Goal: Information Seeking & Learning: Understand process/instructions

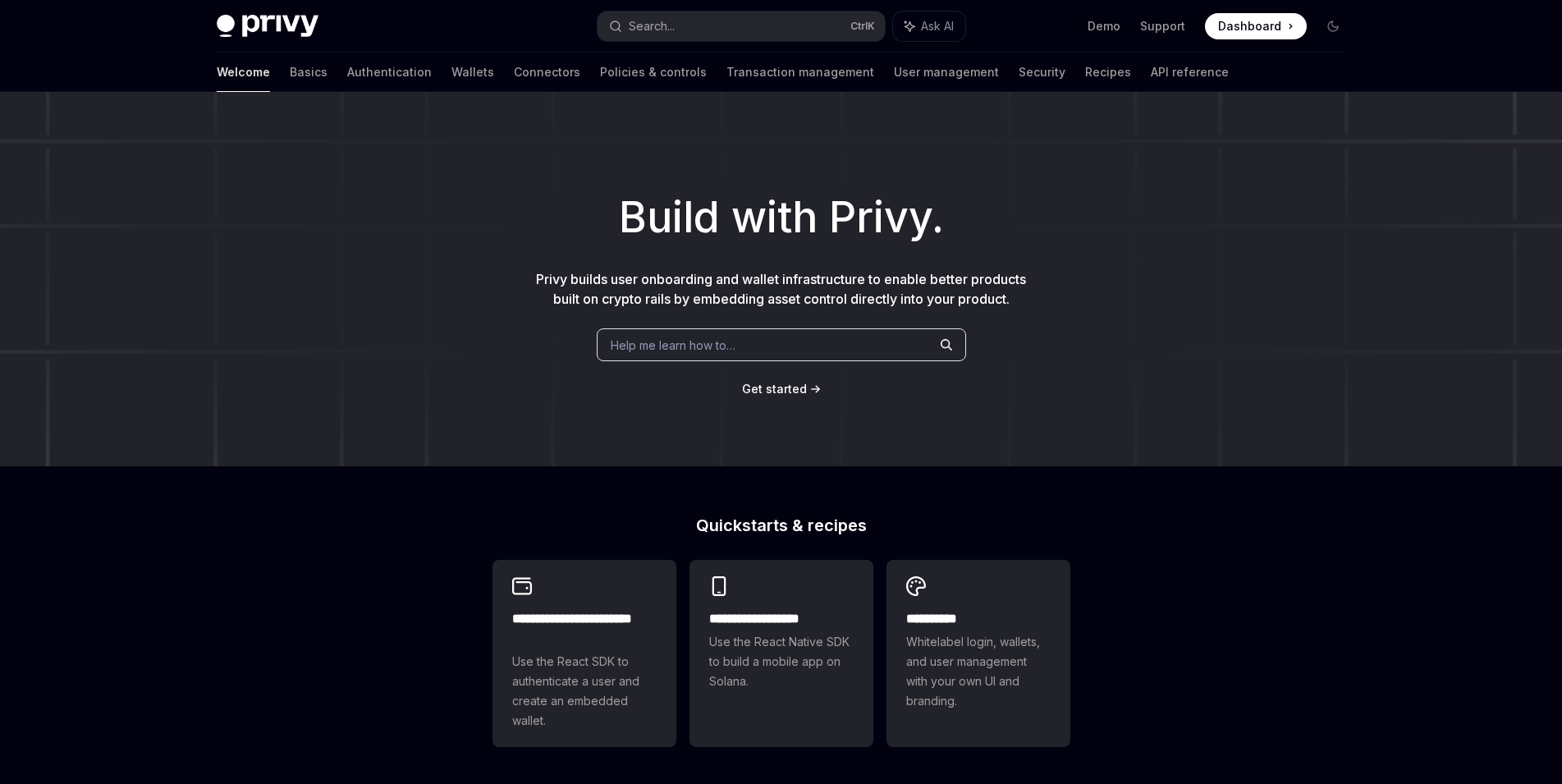
click at [1151, 73] on link "API reference" at bounding box center [1190, 72] width 78 height 40
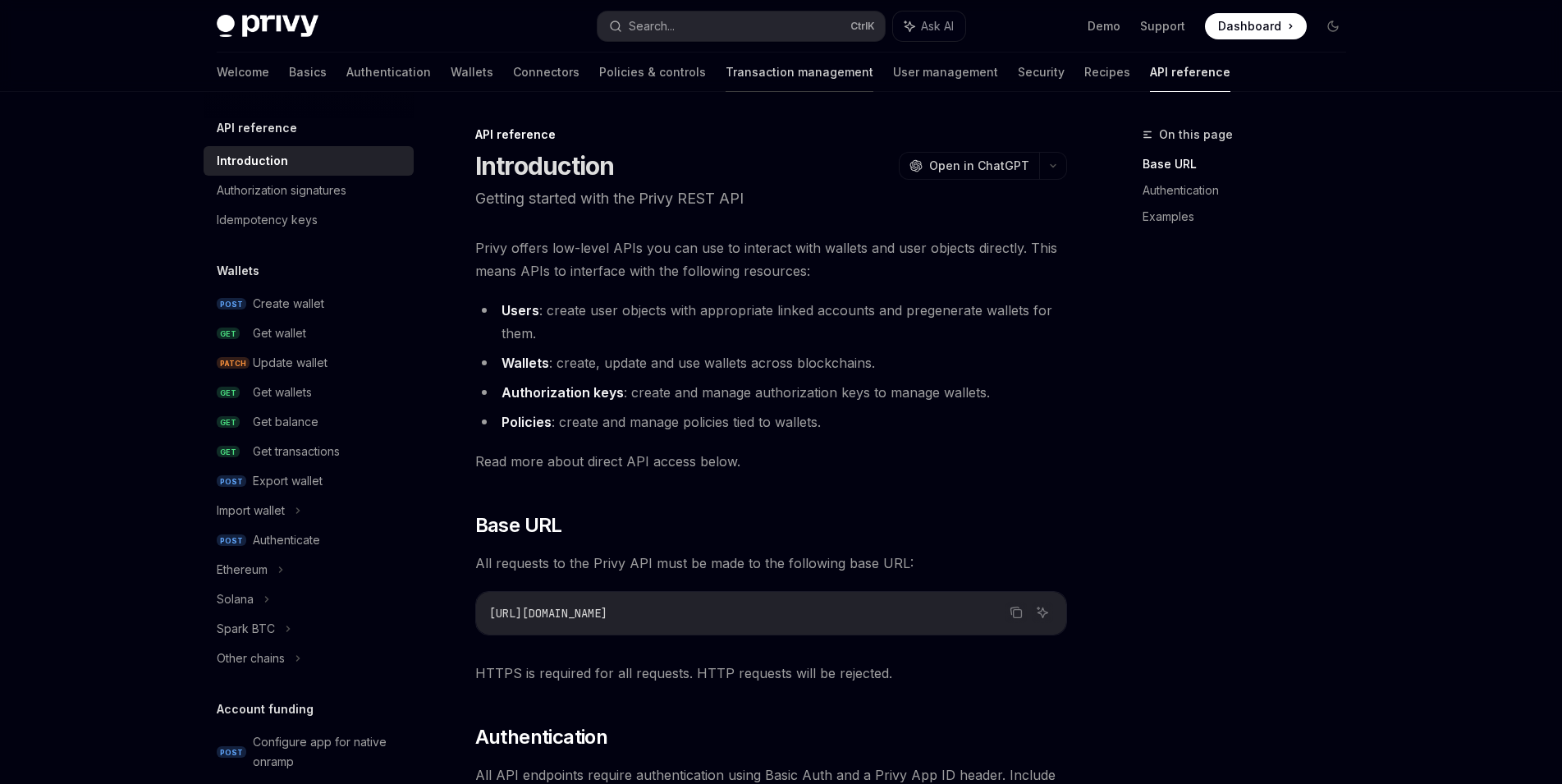
click at [725, 72] on link "Transaction management" at bounding box center [800, 72] width 148 height 40
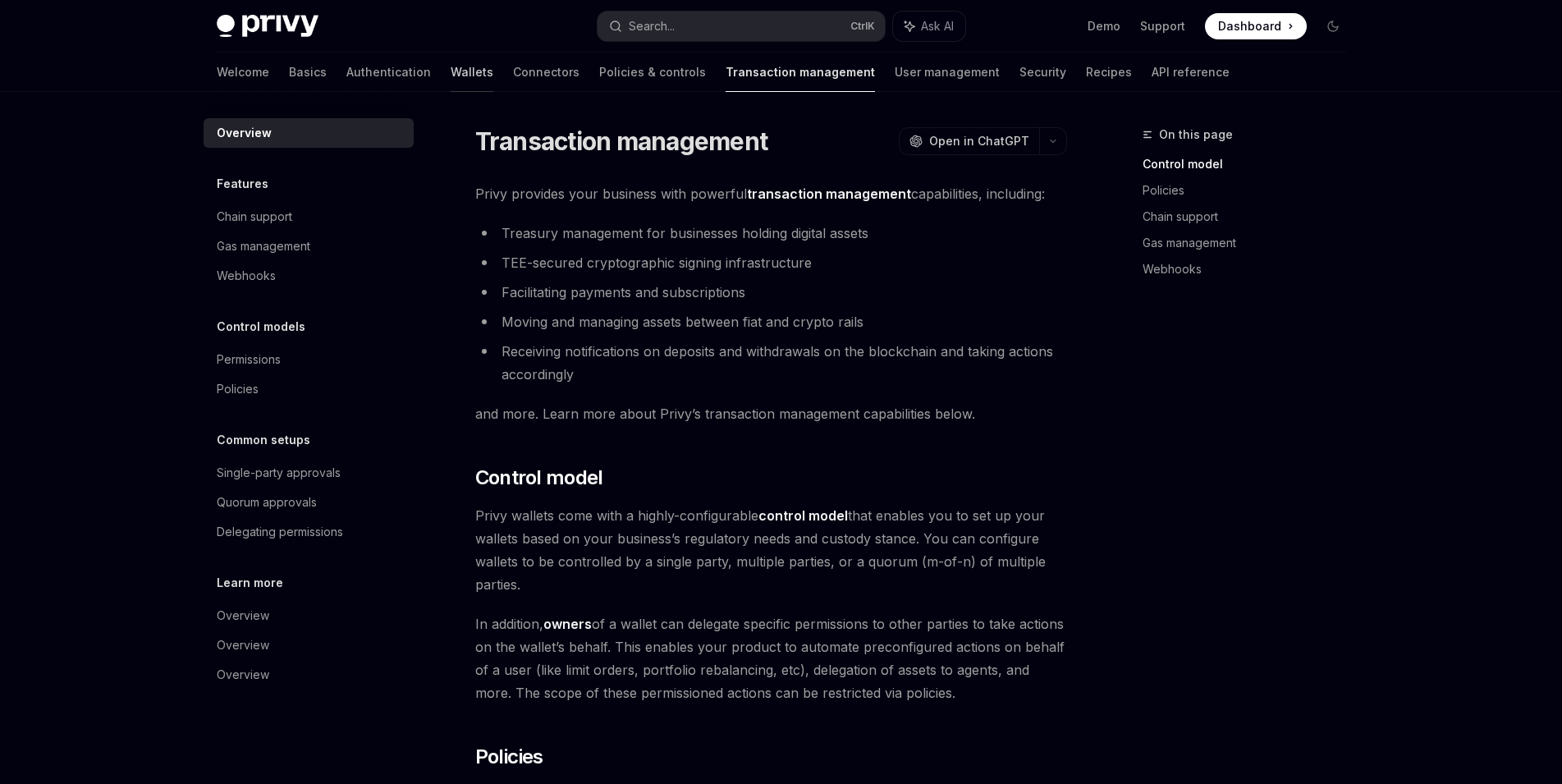
click at [451, 79] on link "Wallets" at bounding box center [472, 72] width 43 height 40
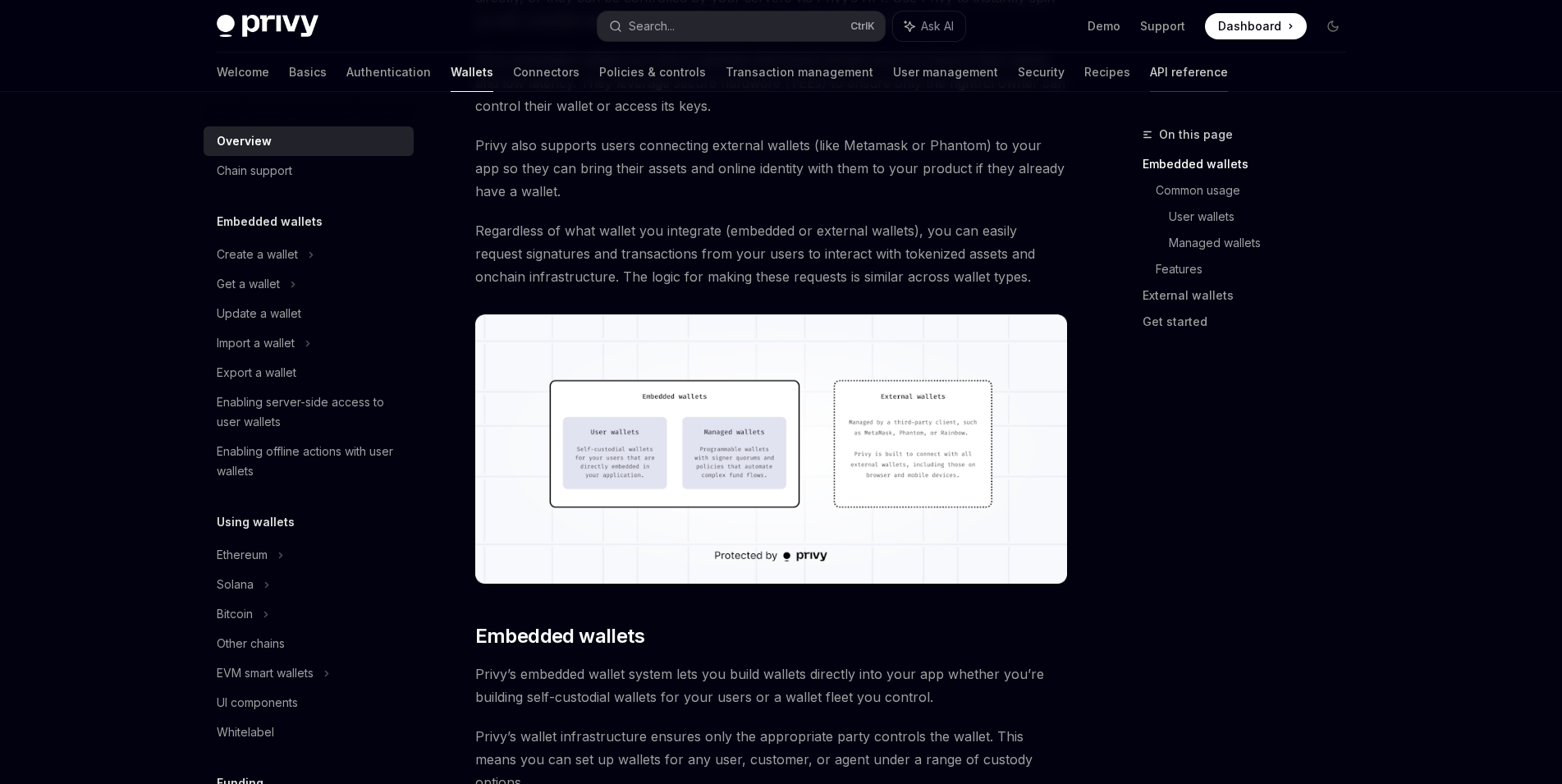
click at [1150, 77] on link "API reference" at bounding box center [1189, 72] width 78 height 40
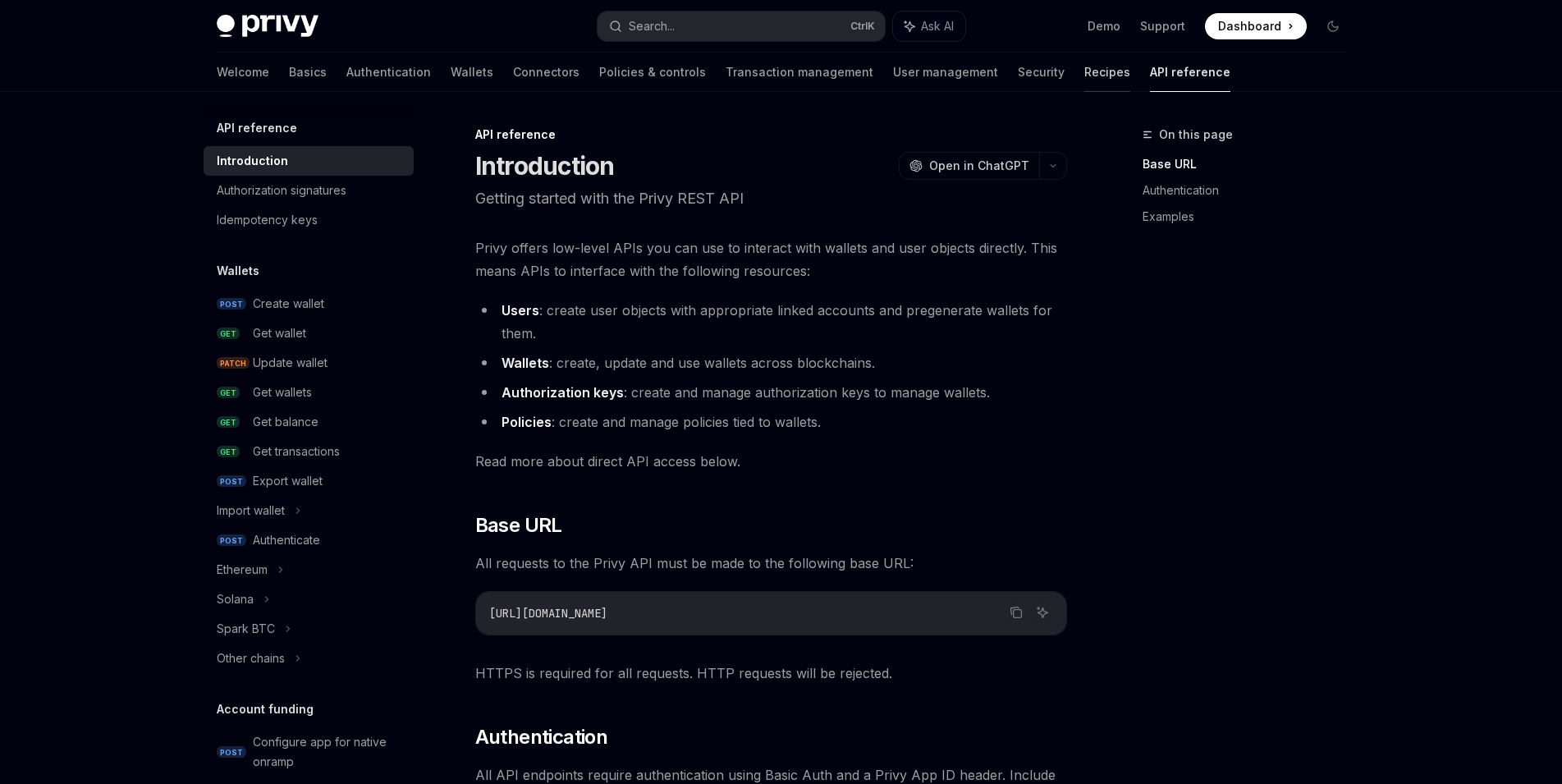
click at [1085, 78] on link "Recipes" at bounding box center [1107, 72] width 46 height 40
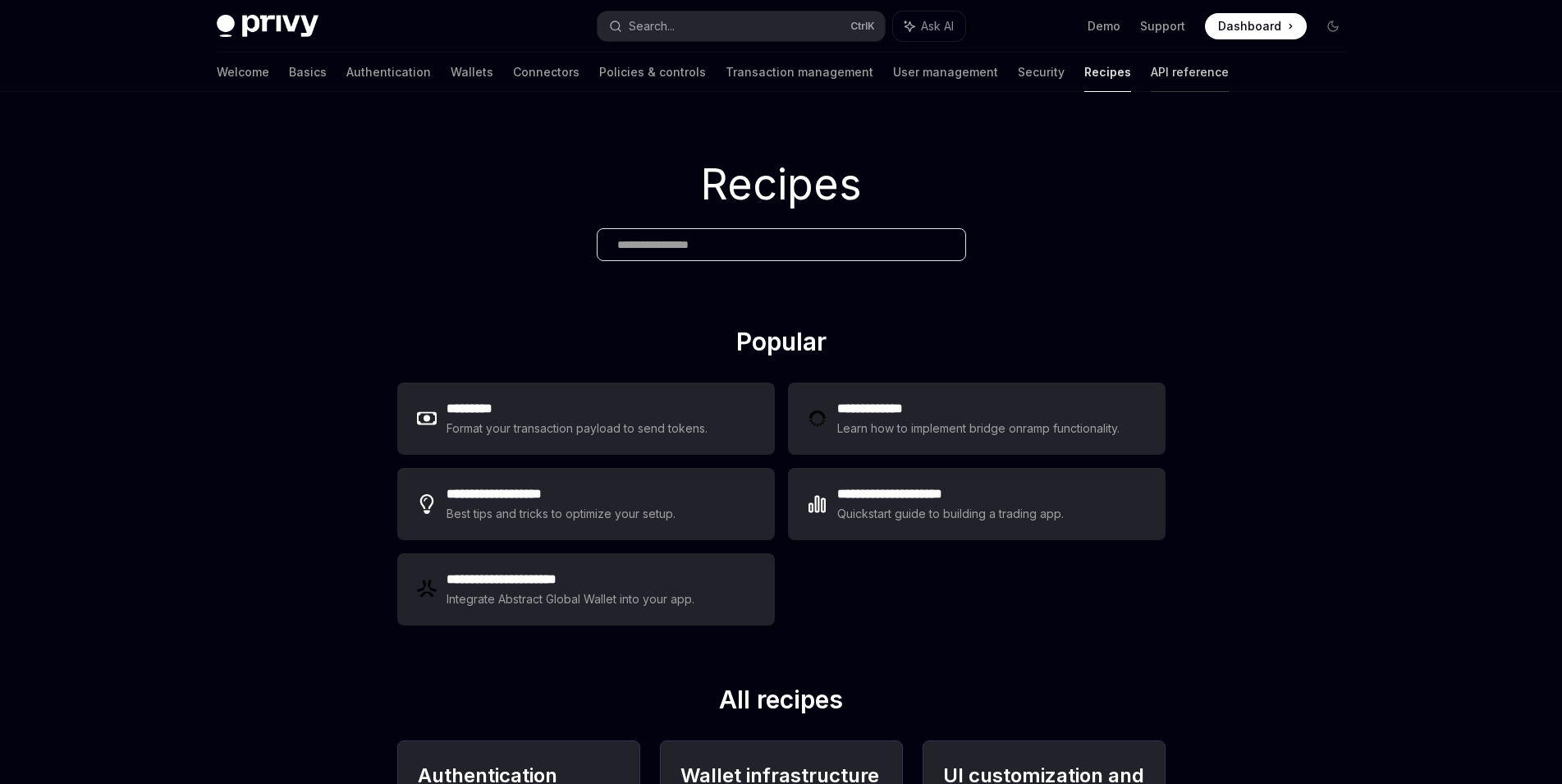
click at [1151, 78] on link "API reference" at bounding box center [1190, 72] width 78 height 40
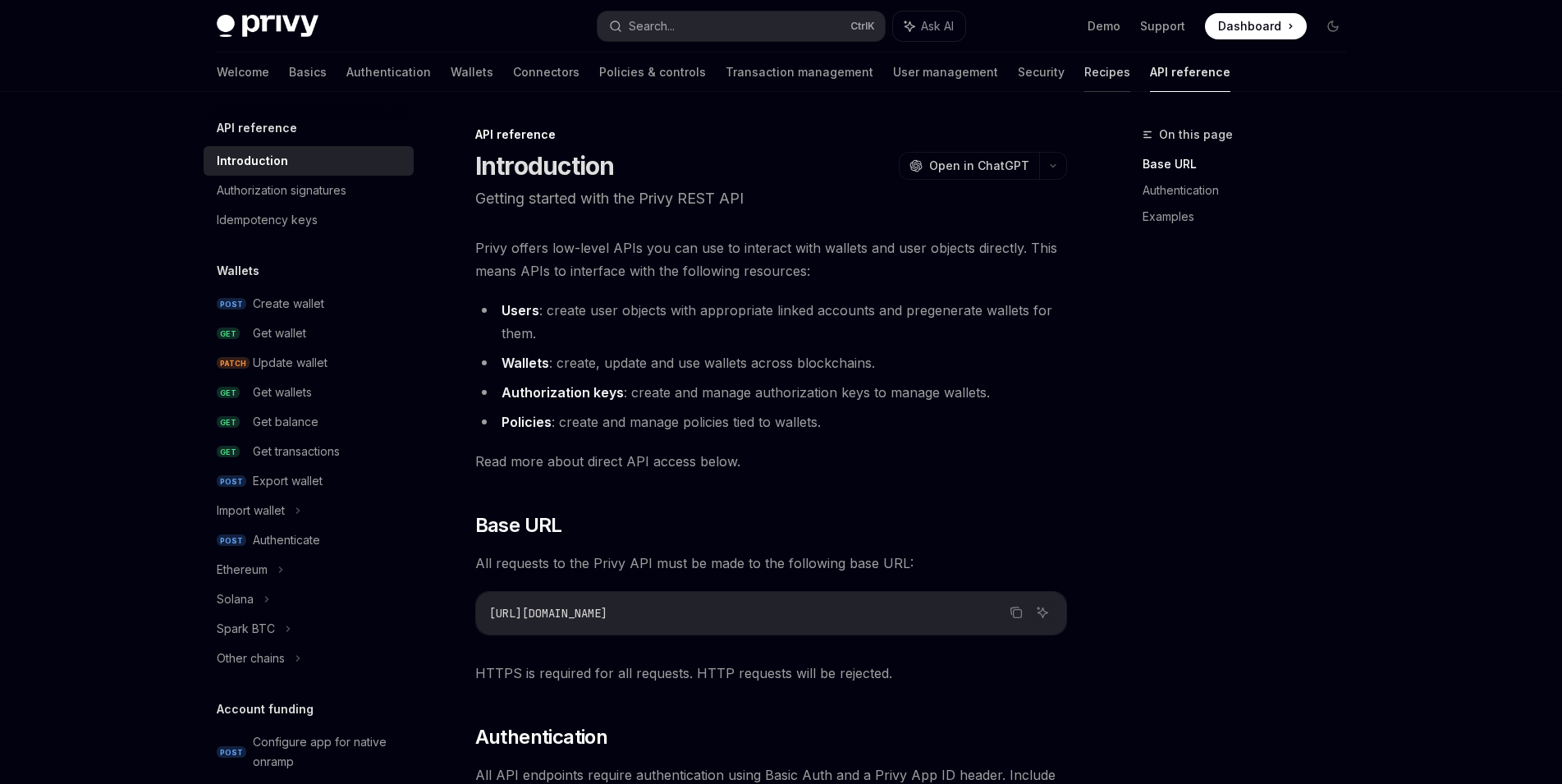
click at [1085, 73] on link "Recipes" at bounding box center [1107, 72] width 46 height 40
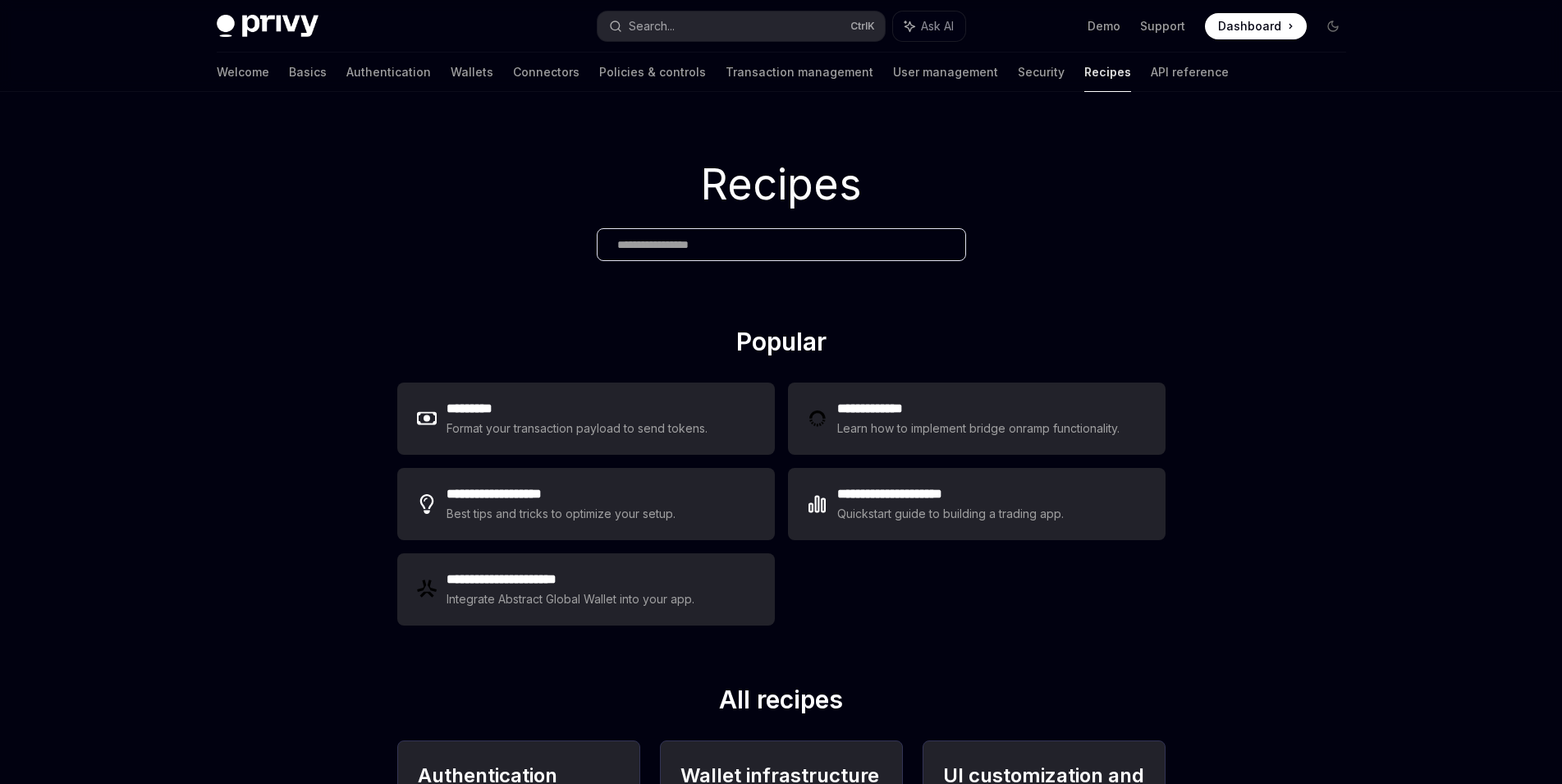
click at [1042, 72] on div "Welcome Basics Authentication Wallets Connectors Policies & controls Transactio…" at bounding box center [723, 72] width 1012 height 40
click at [1151, 75] on link "API reference" at bounding box center [1190, 72] width 78 height 40
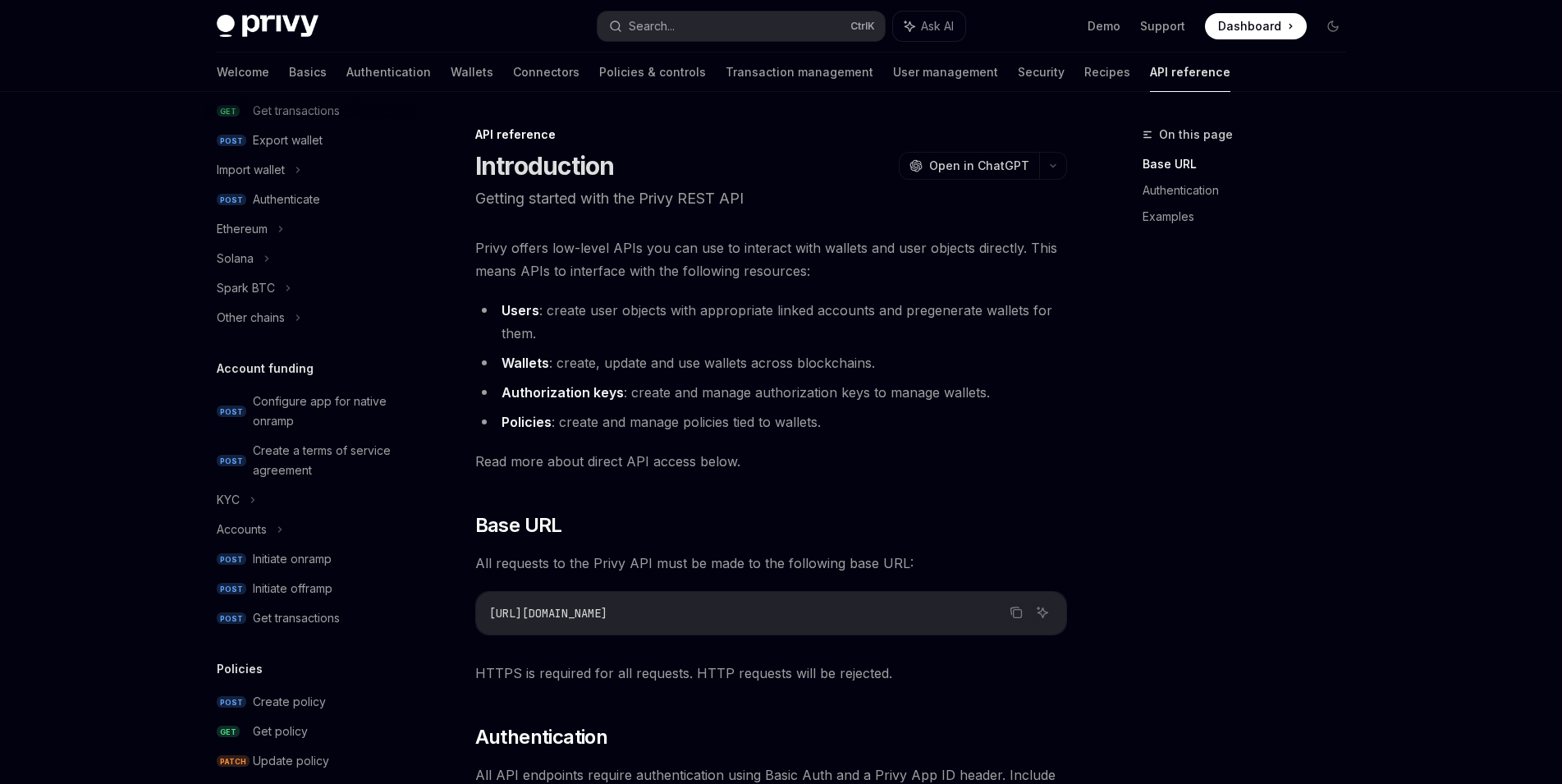
scroll to position [341, 0]
click at [310, 314] on div "Other chains" at bounding box center [308, 317] width 210 height 29
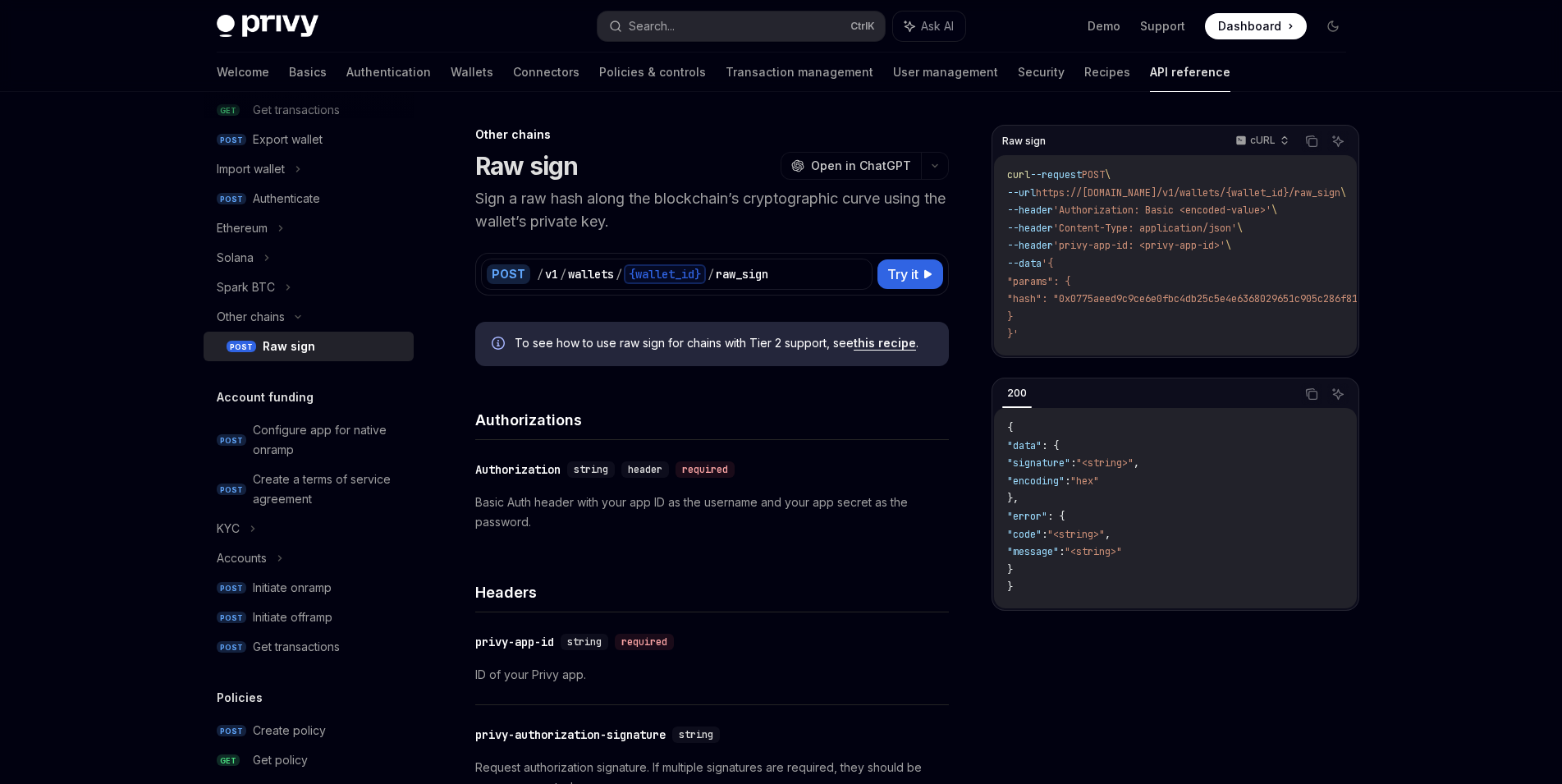
click at [314, 342] on div "Raw sign" at bounding box center [333, 346] width 141 height 20
type textarea "*"
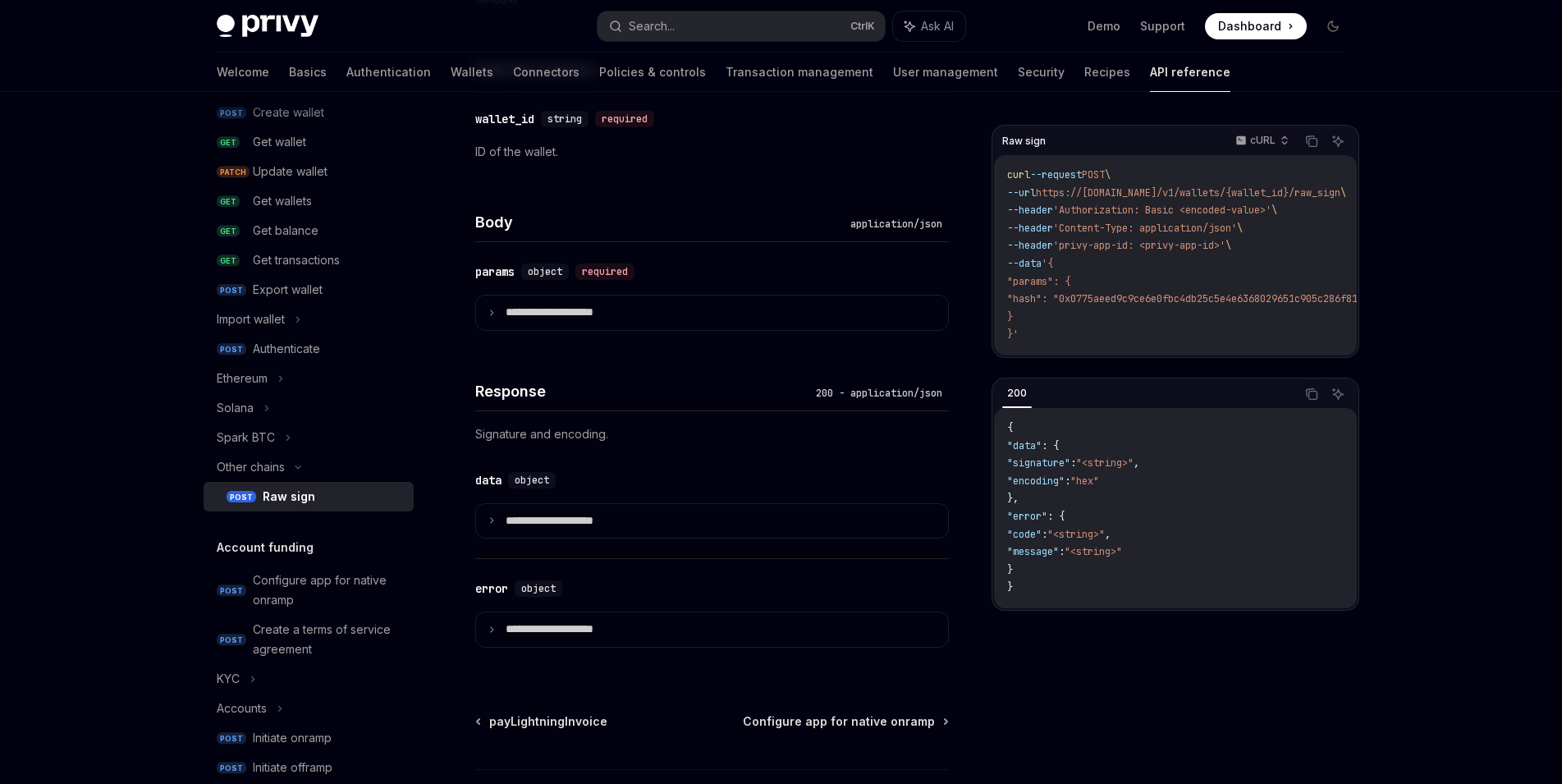
scroll to position [899, 0]
click at [501, 310] on summary "**********" at bounding box center [713, 314] width 472 height 34
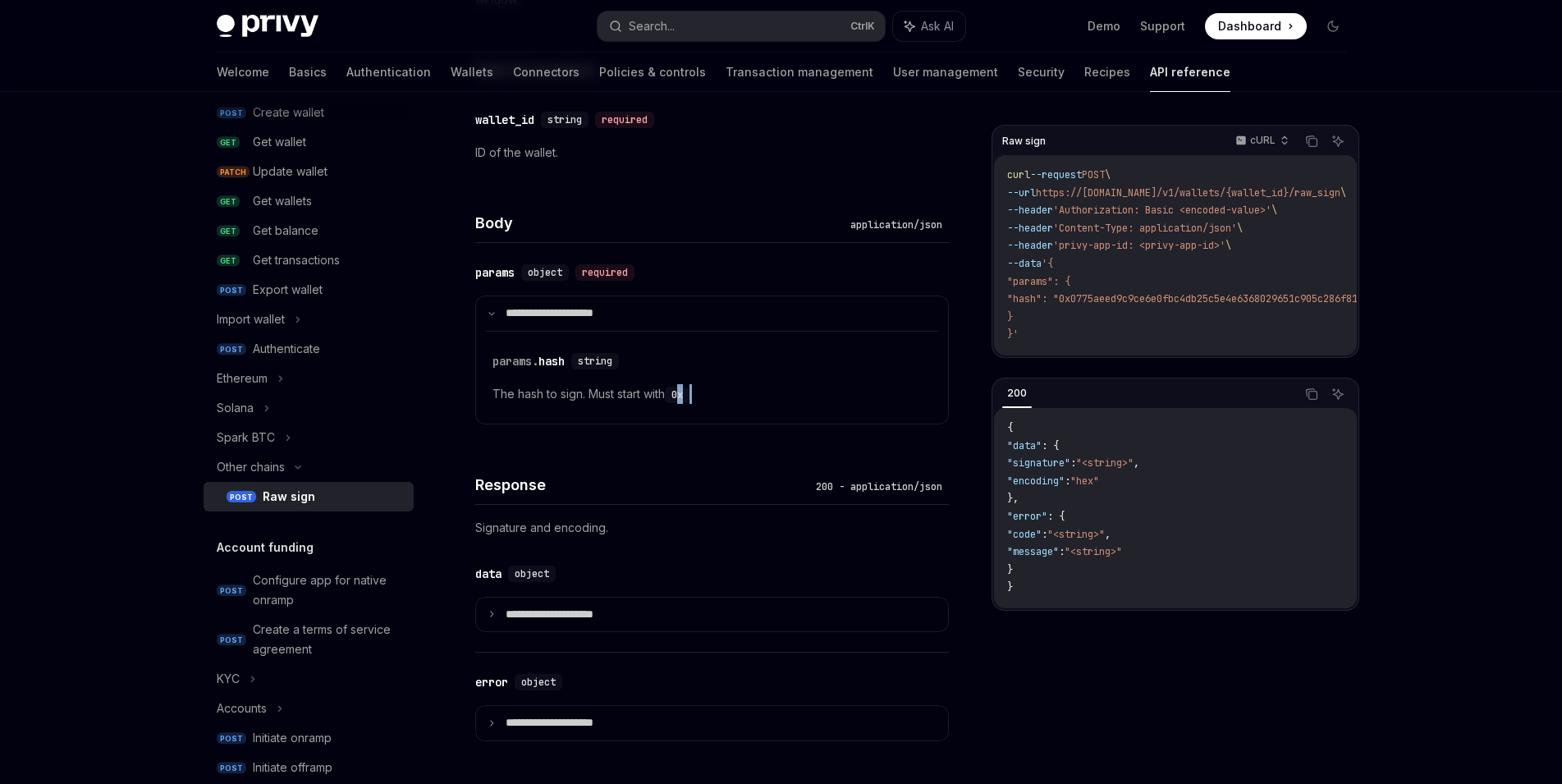
drag, startPoint x: 684, startPoint y: 395, endPoint x: 739, endPoint y: 401, distance: 55.3
click at [739, 401] on p "The hash to sign. Must start with 0x ." at bounding box center [713, 394] width 439 height 20
click at [713, 447] on div "Response 200 - application/json" at bounding box center [713, 475] width 474 height 61
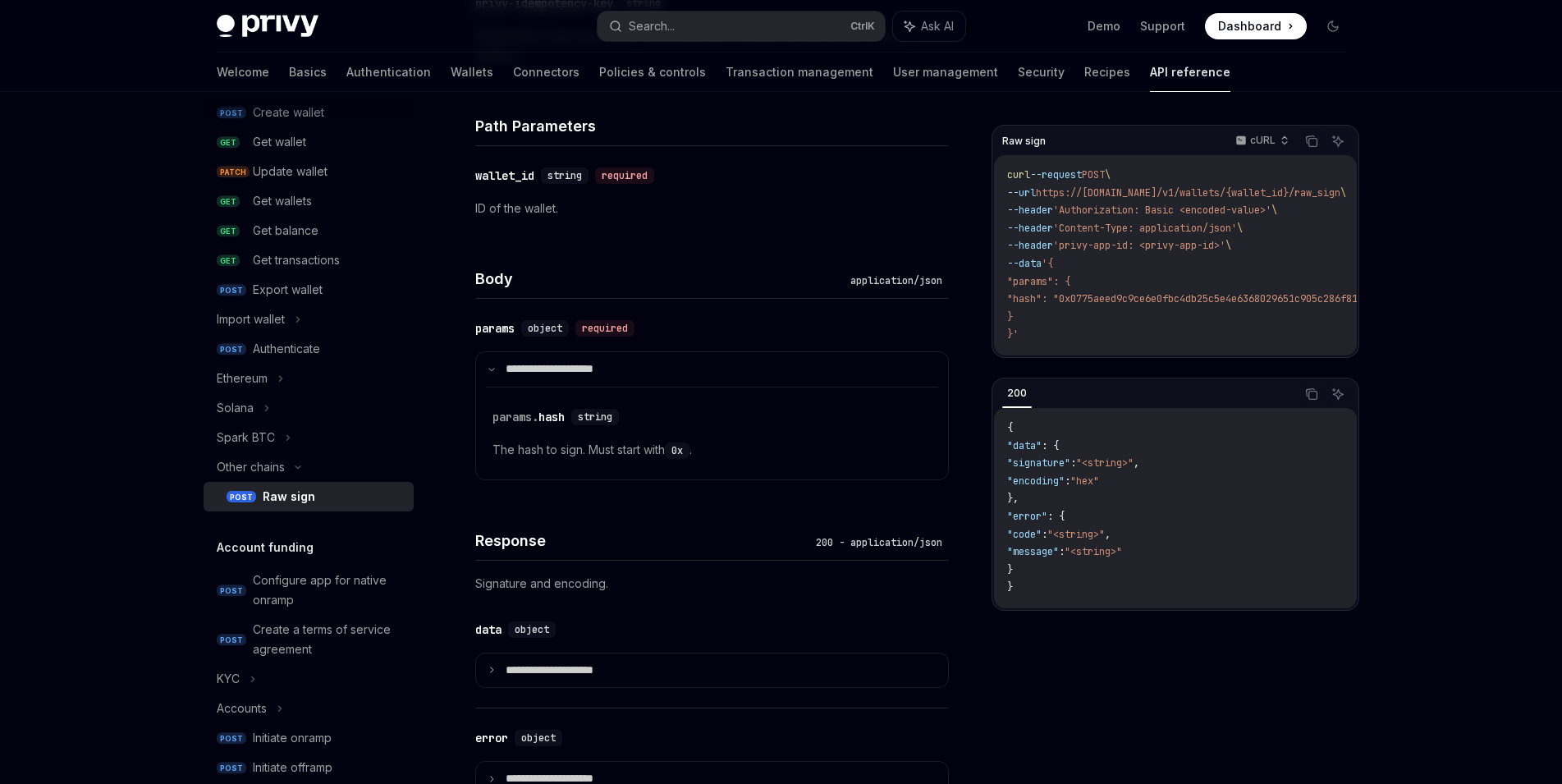
scroll to position [837, 0]
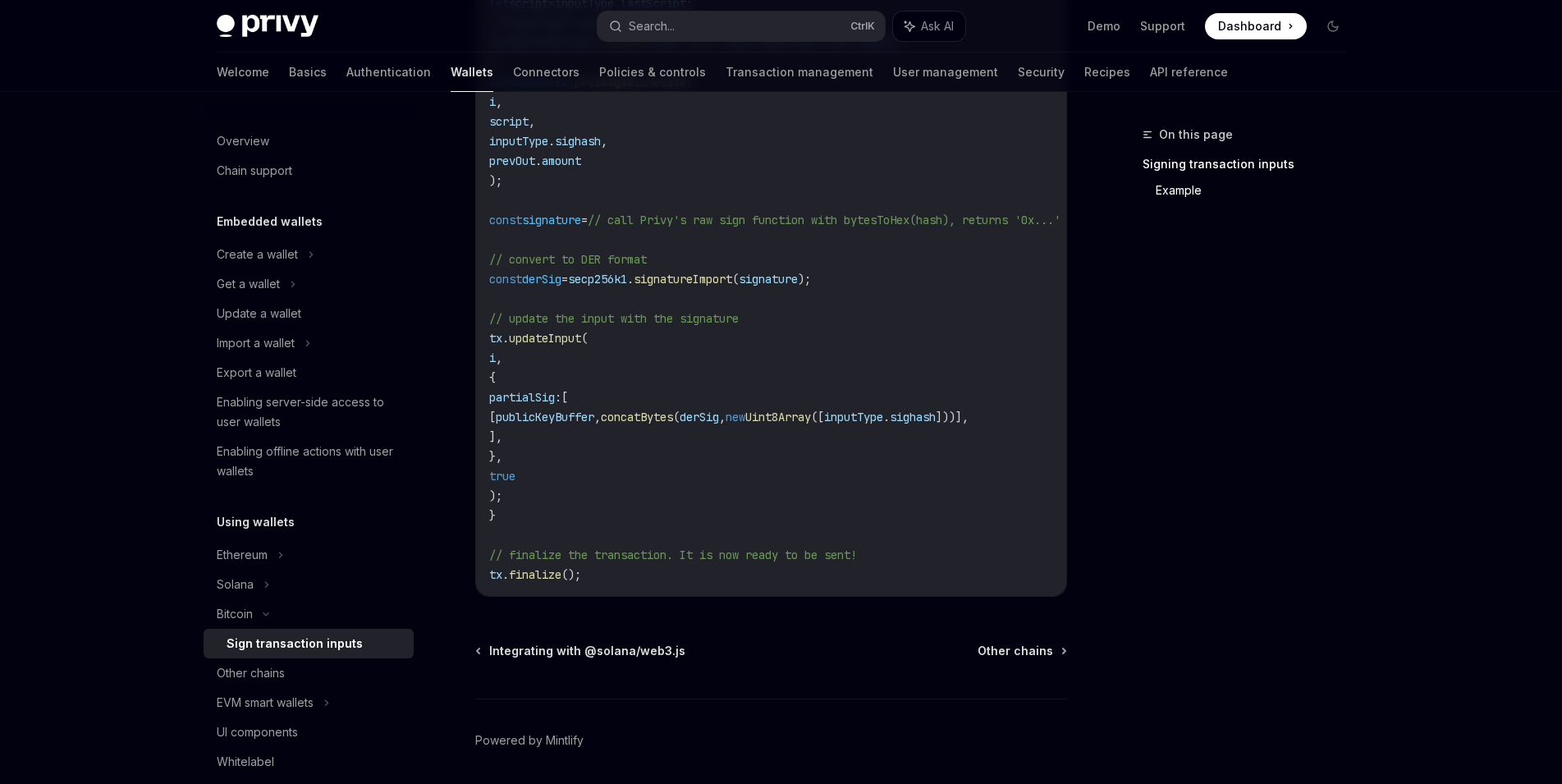
scroll to position [1198, 0]
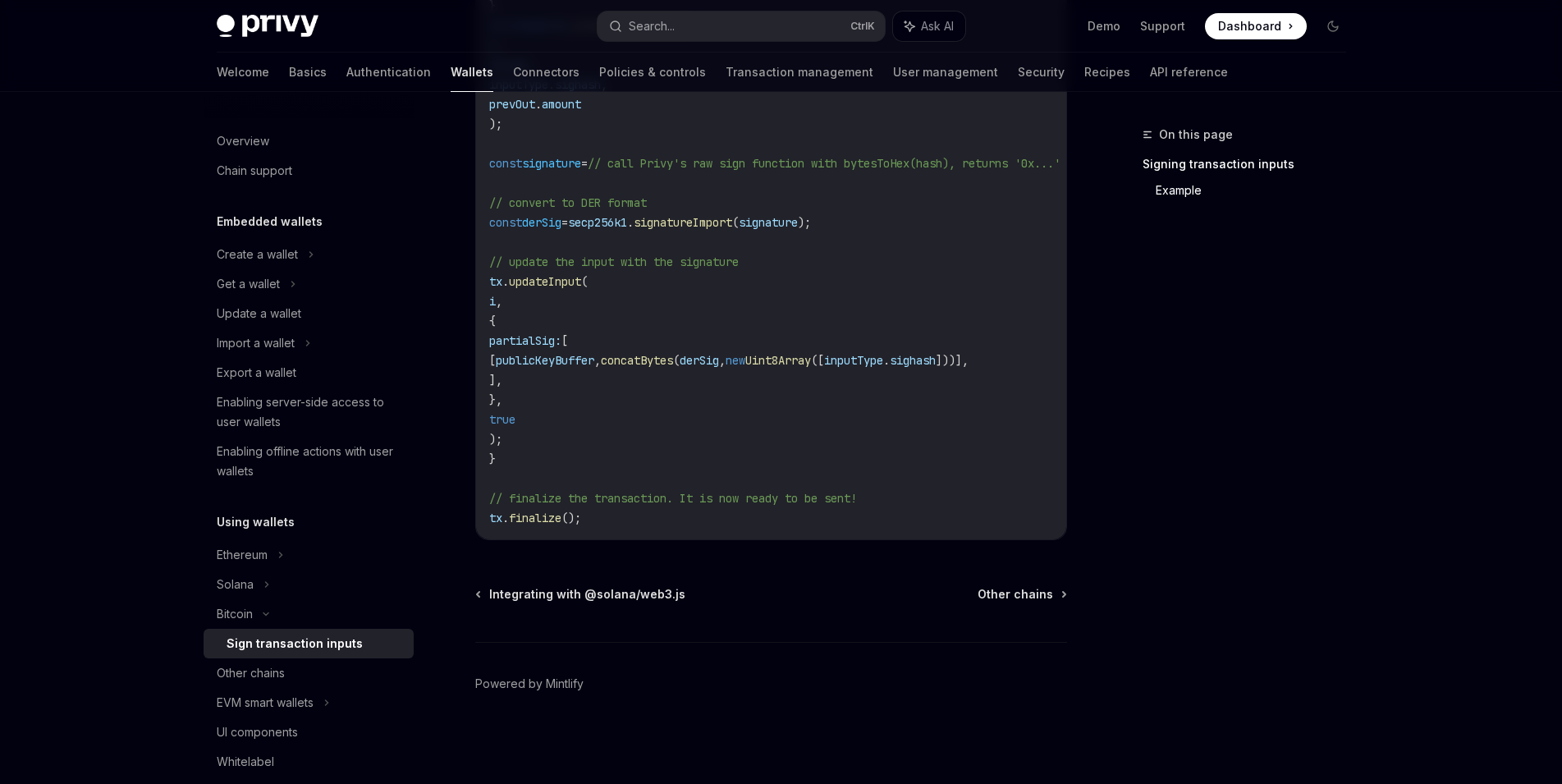
click at [716, 597] on div "Integrating with @solana/web3.js Other chains" at bounding box center [771, 594] width 592 height 16
click at [1129, 417] on div "On this page Signing transaction inputs Example" at bounding box center [1235, 454] width 250 height 659
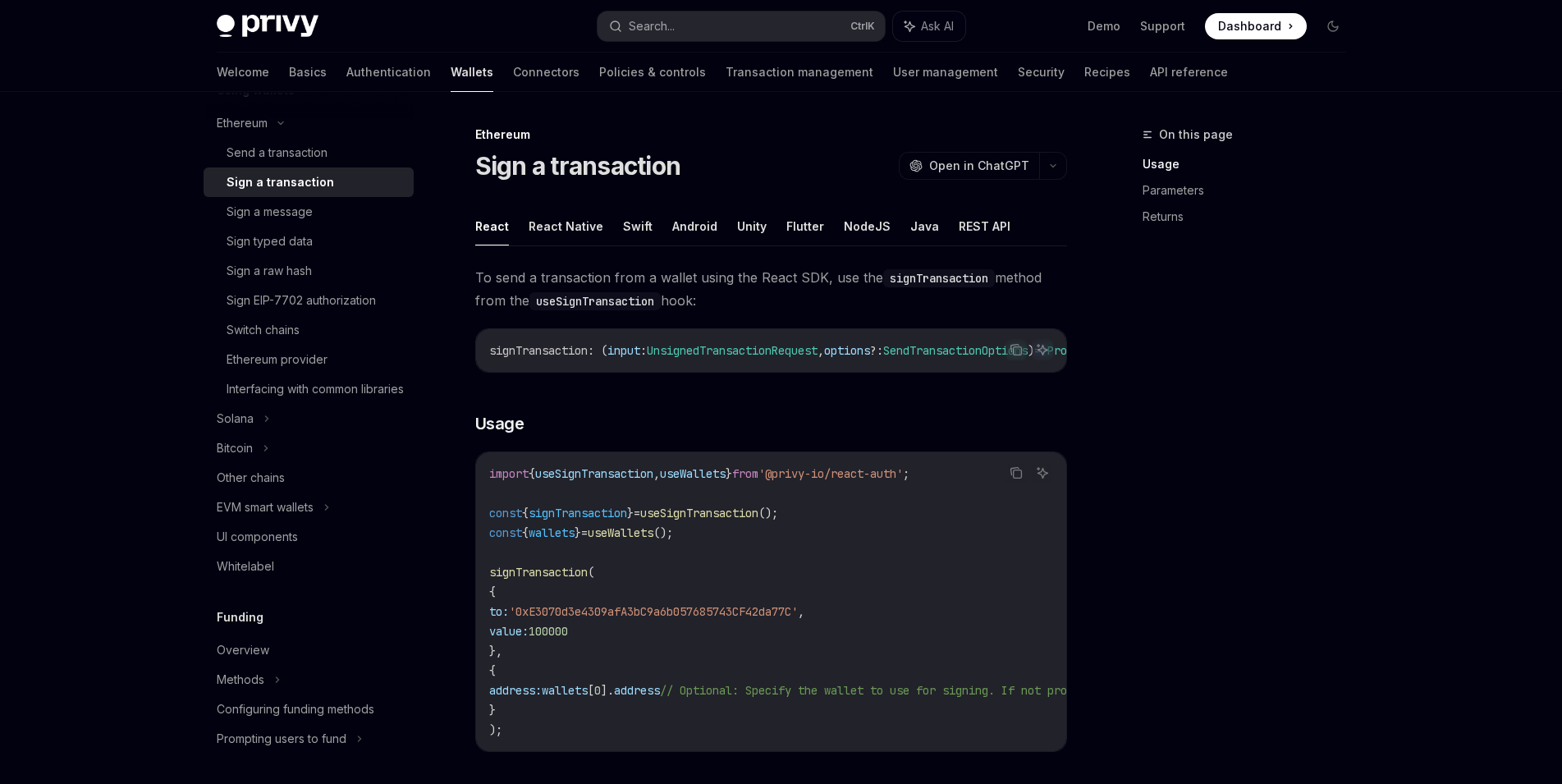
scroll to position [451, 0]
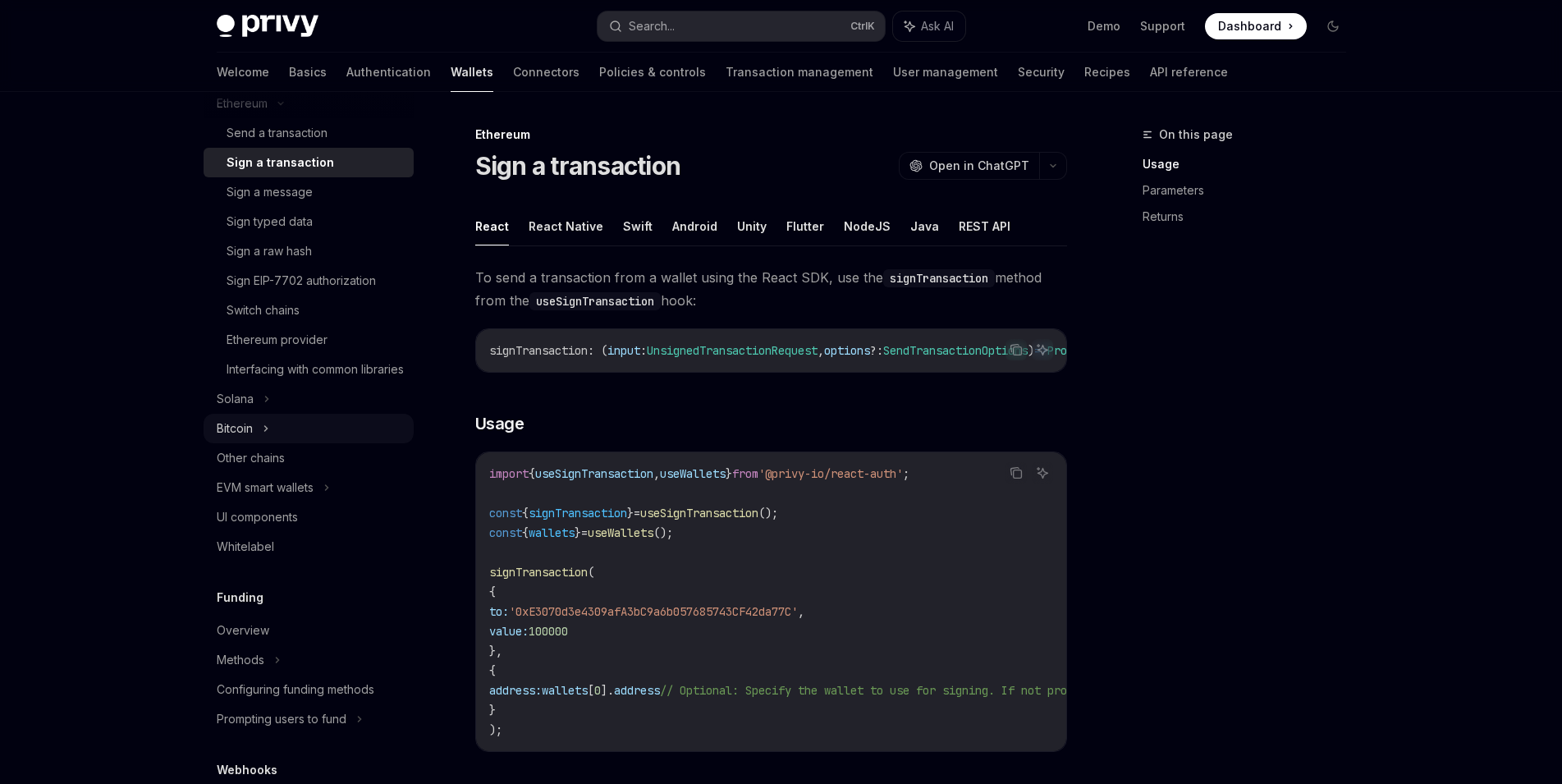
click at [315, 444] on div "Bitcoin" at bounding box center [308, 428] width 210 height 29
type textarea "*"
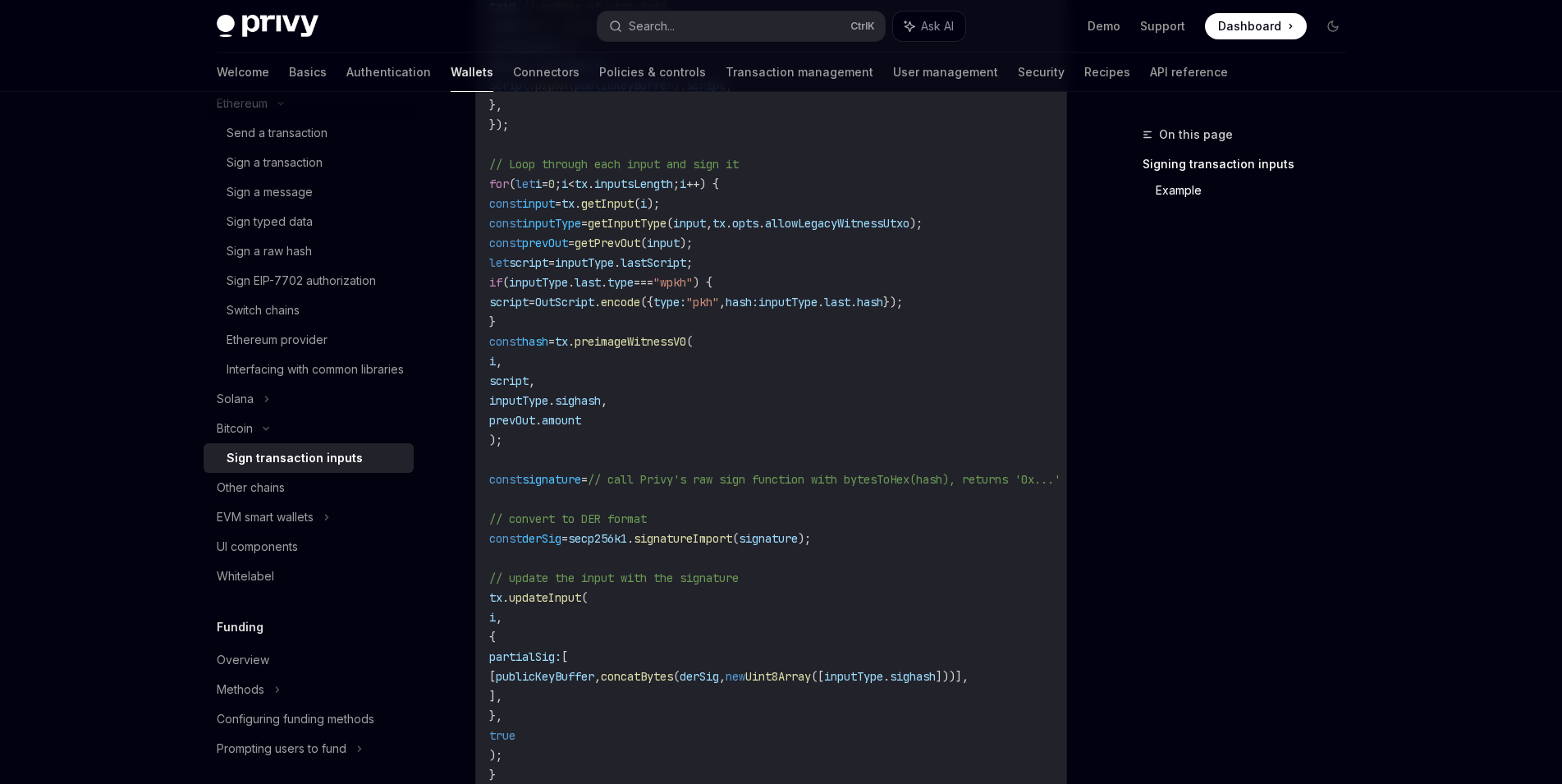
scroll to position [874, 0]
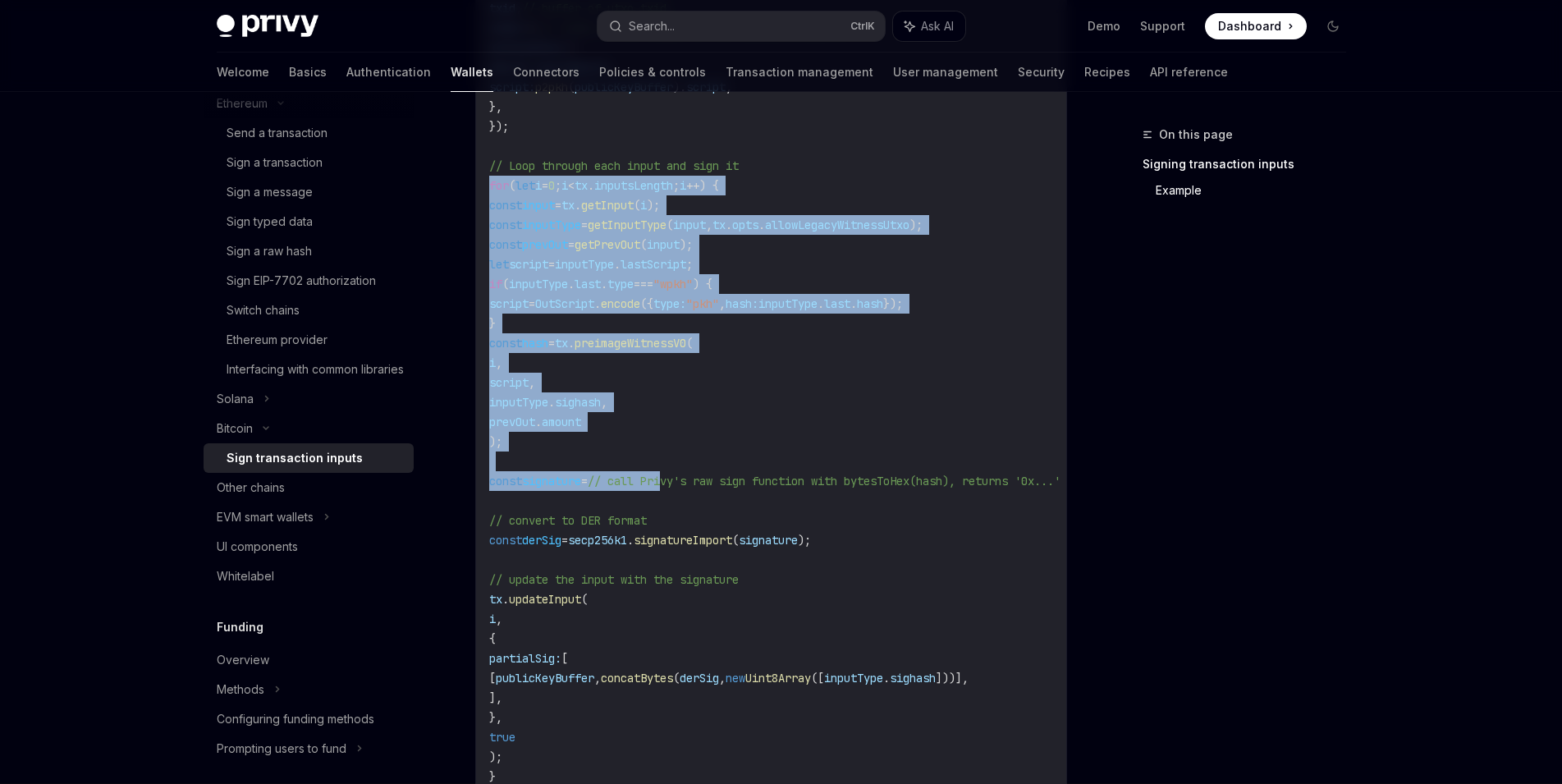
drag, startPoint x: 488, startPoint y: 184, endPoint x: 684, endPoint y: 472, distance: 348.4
click at [684, 472] on div "import { p2pkh , OutScript } from "@scure/btc-signer/payment" ; import { getInp…" at bounding box center [771, 254] width 590 height 1205
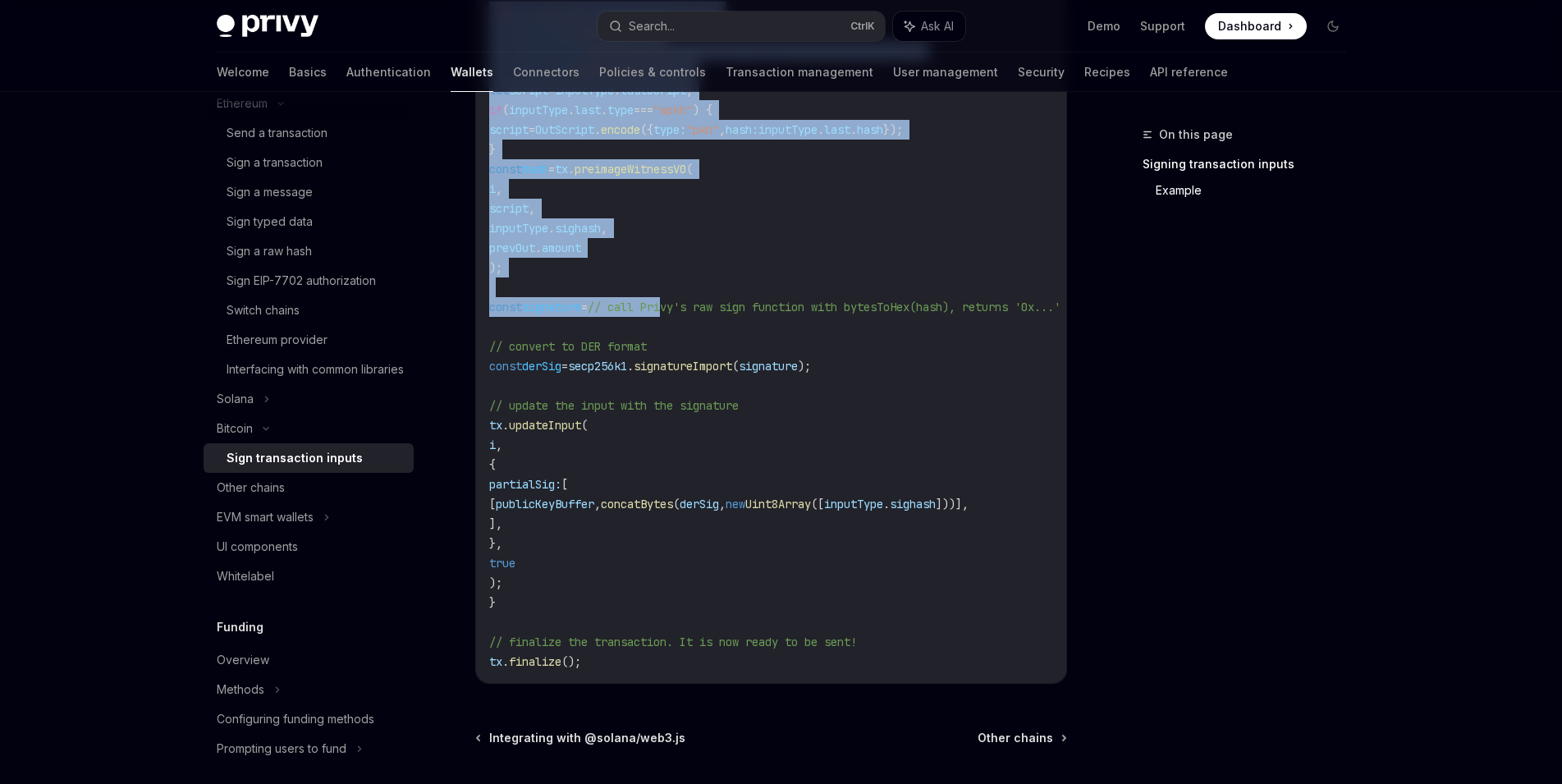
scroll to position [1049, 0]
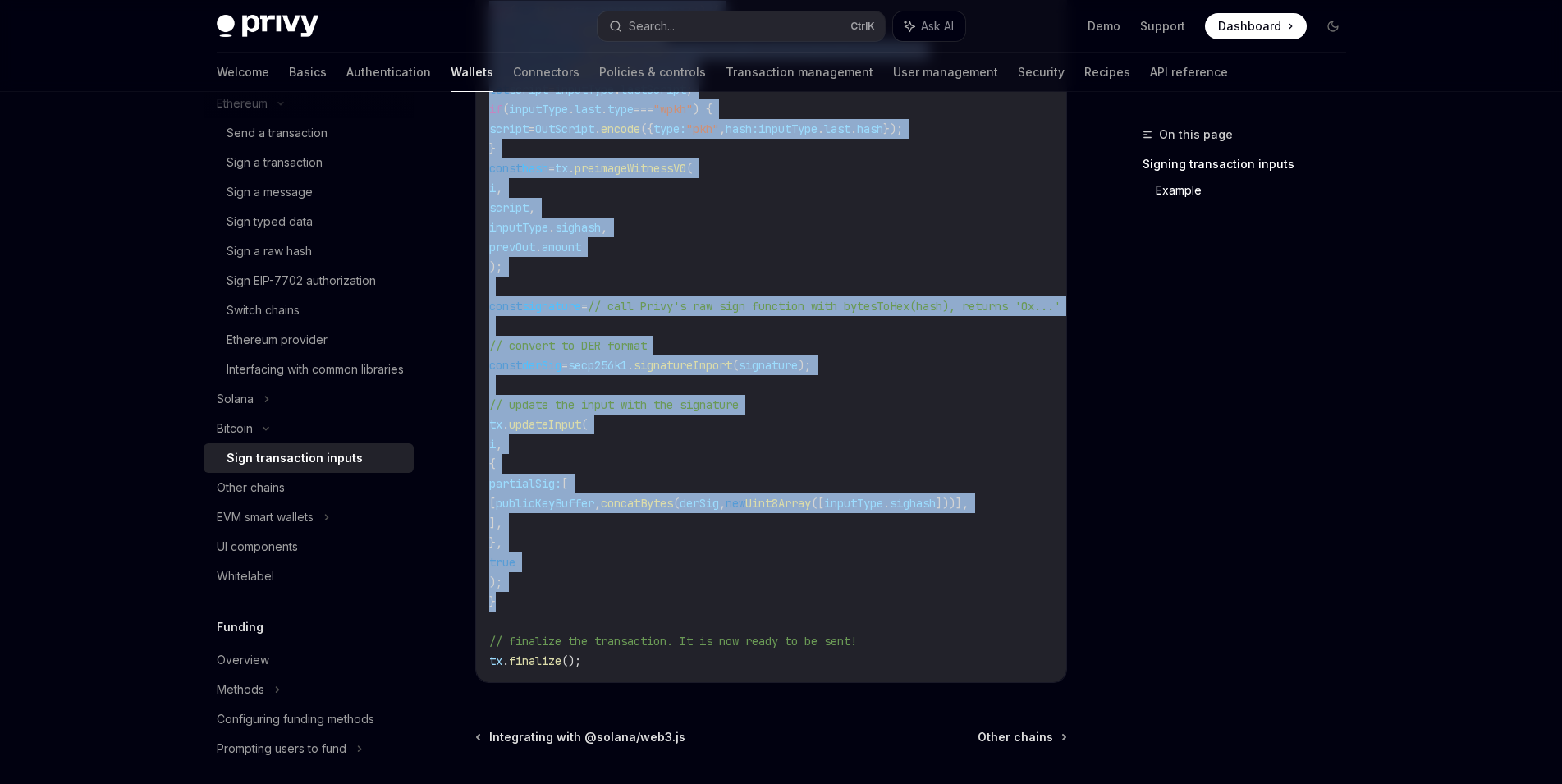
click at [569, 601] on code "import { p2pkh , OutScript } from "@scure/btc-signer/payment" ; import { getInp…" at bounding box center [794, 79] width 611 height 1182
copy code "for ( let i = 0 ; i < tx . inputsLength ; i ++ ) { const input = tx . getInput …"
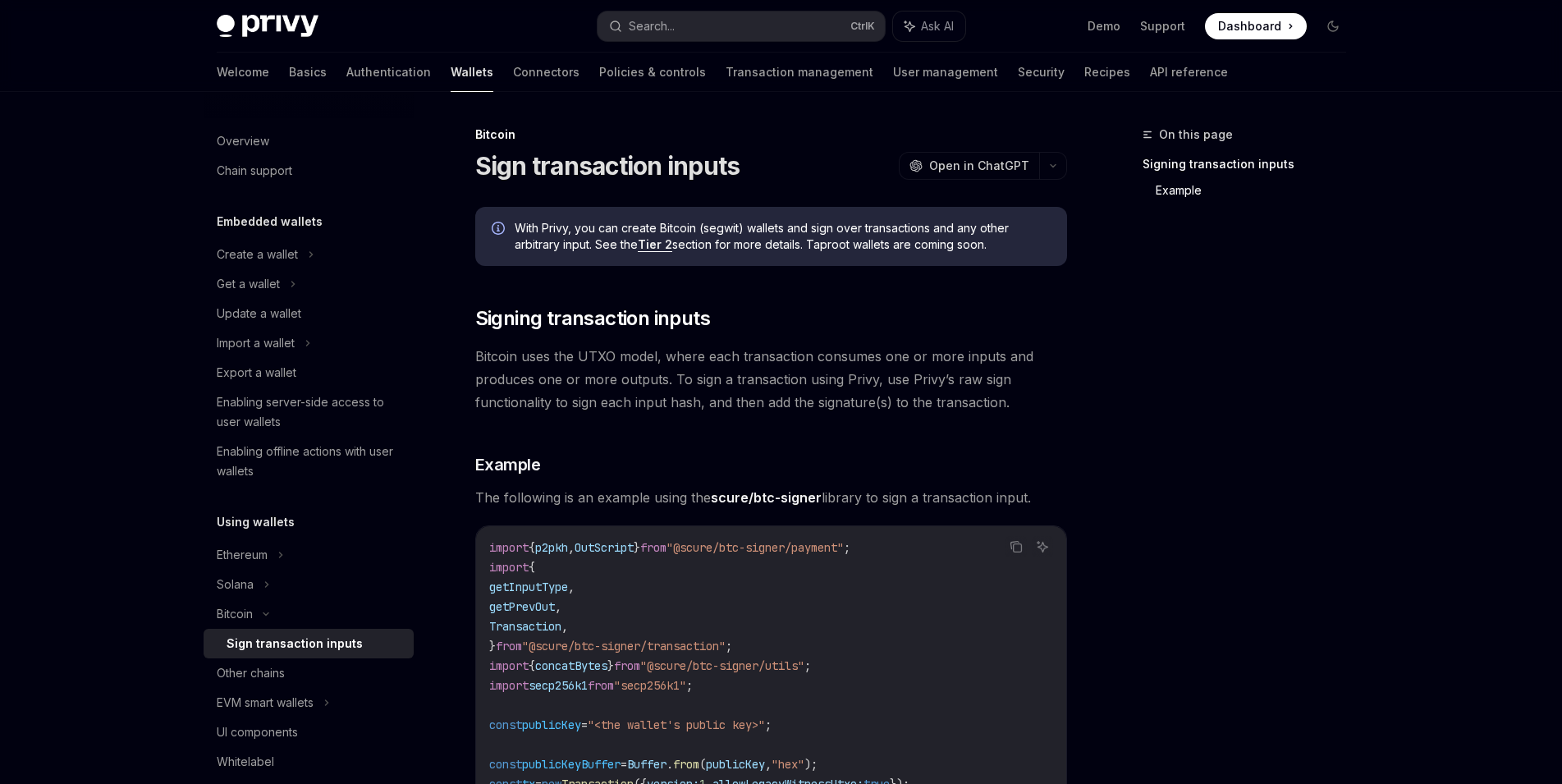
scroll to position [1198, 0]
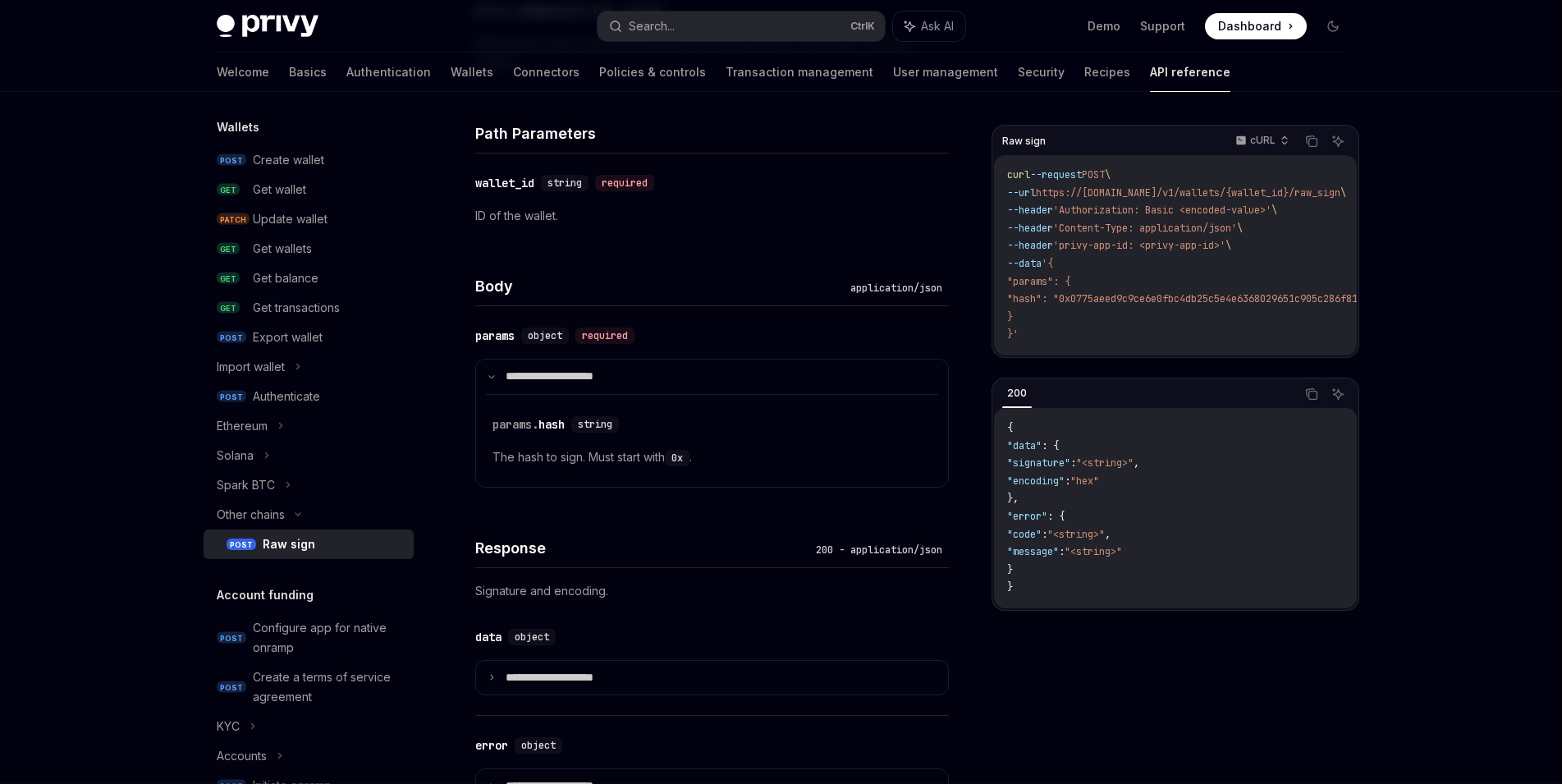
scroll to position [17, 0]
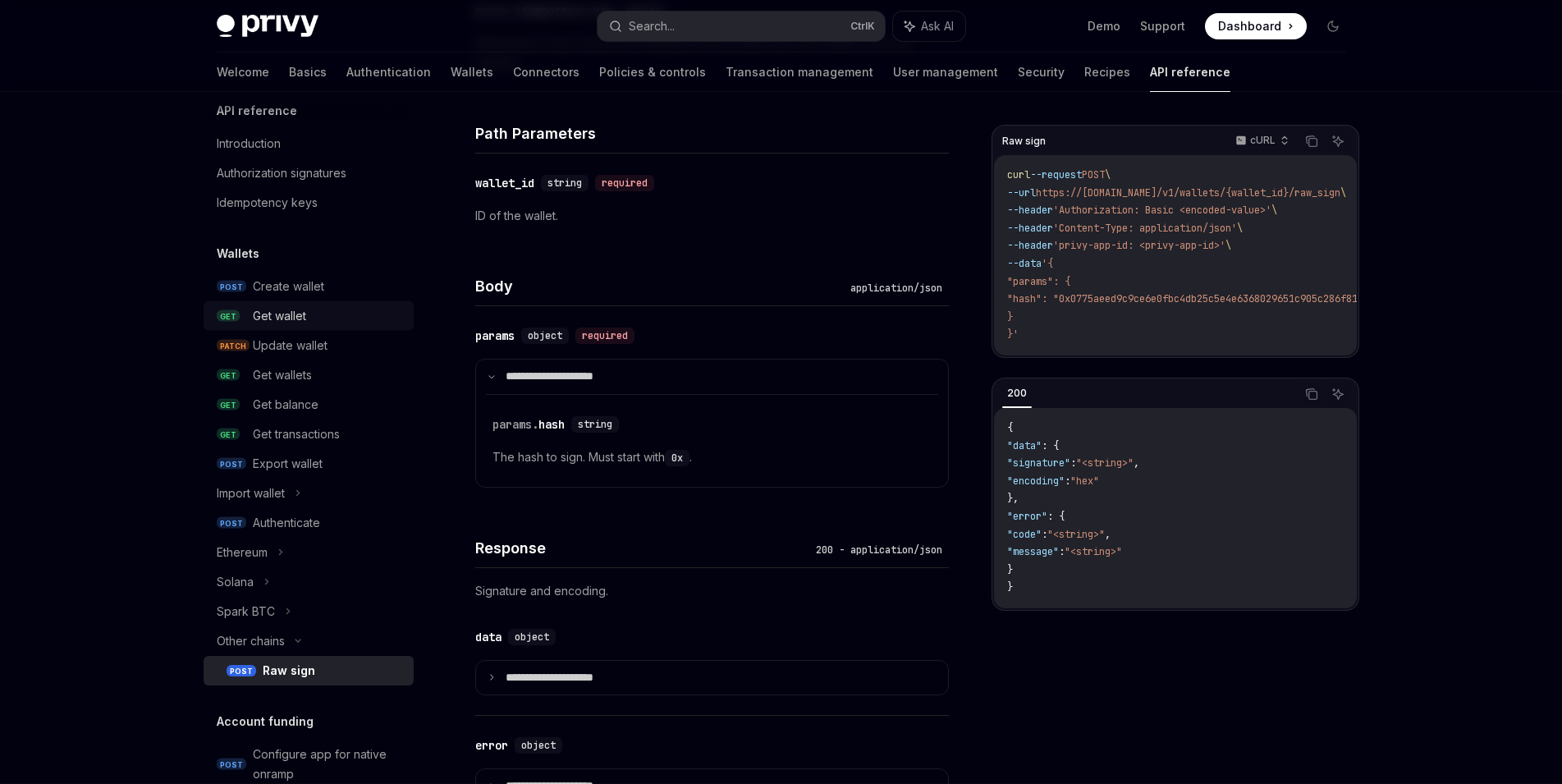
click at [324, 315] on div "Get wallet" at bounding box center [328, 315] width 151 height 20
type textarea "*"
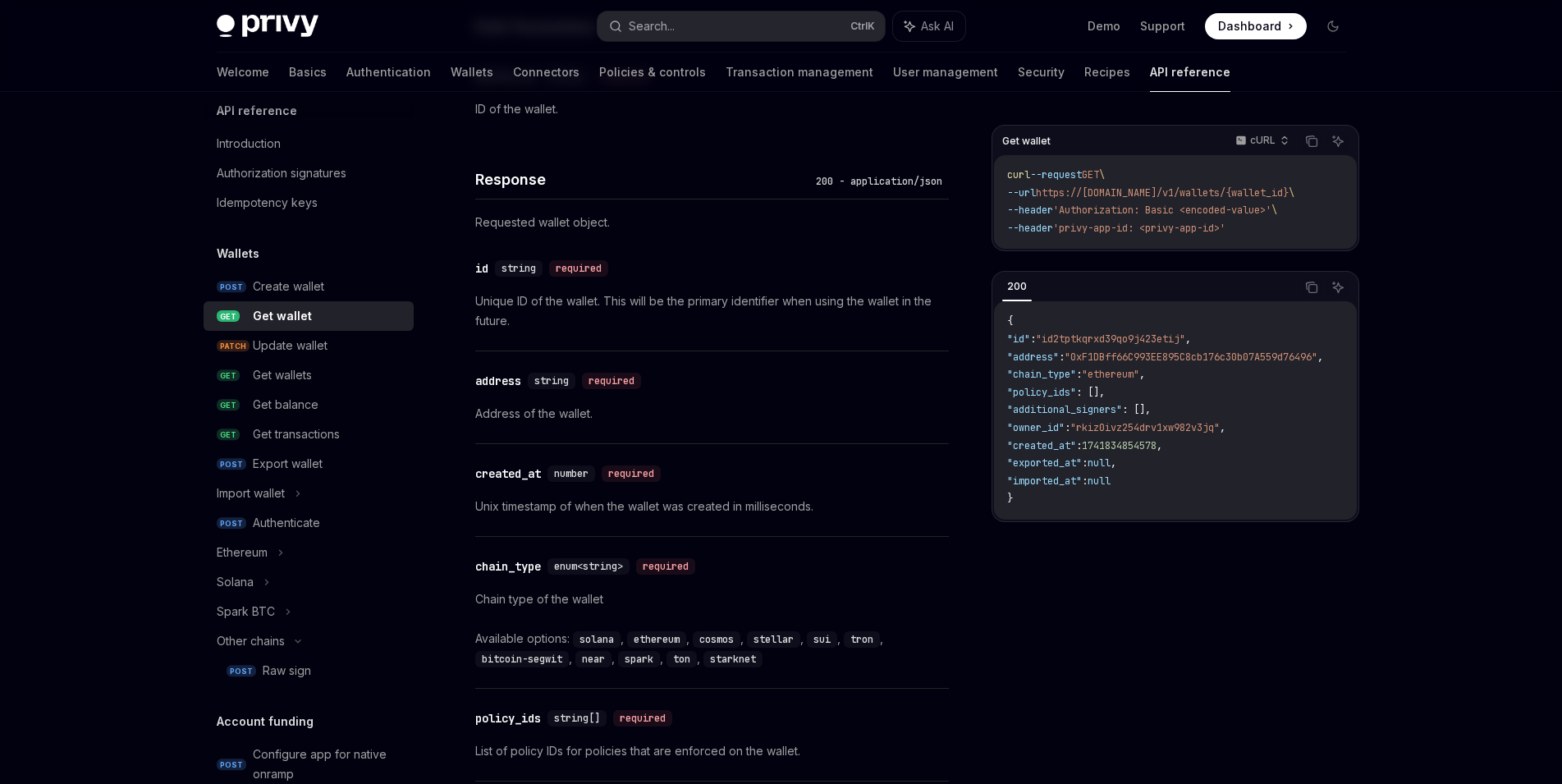
scroll to position [638, 0]
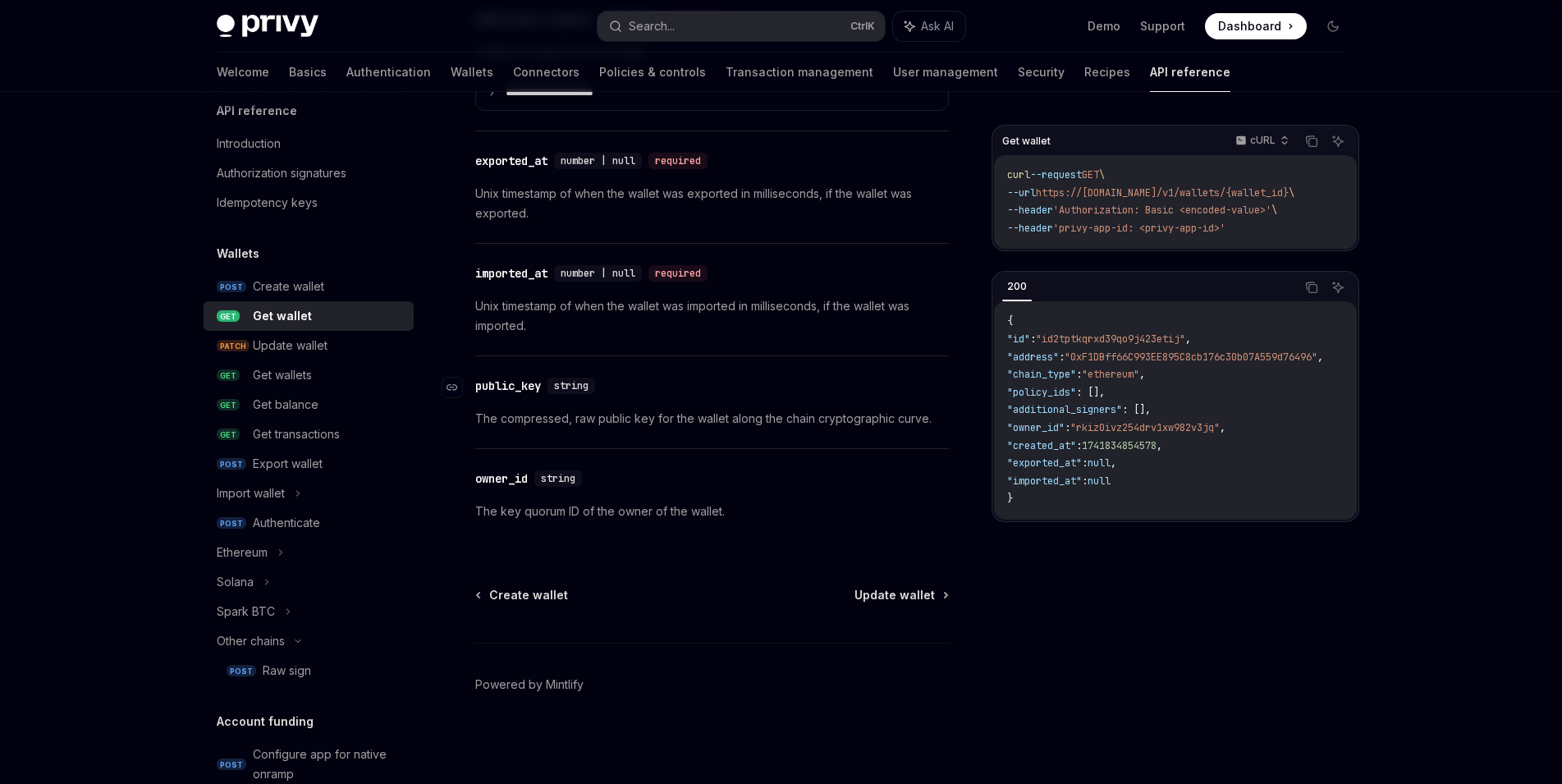
click at [508, 386] on div "public_key" at bounding box center [508, 385] width 65 height 16
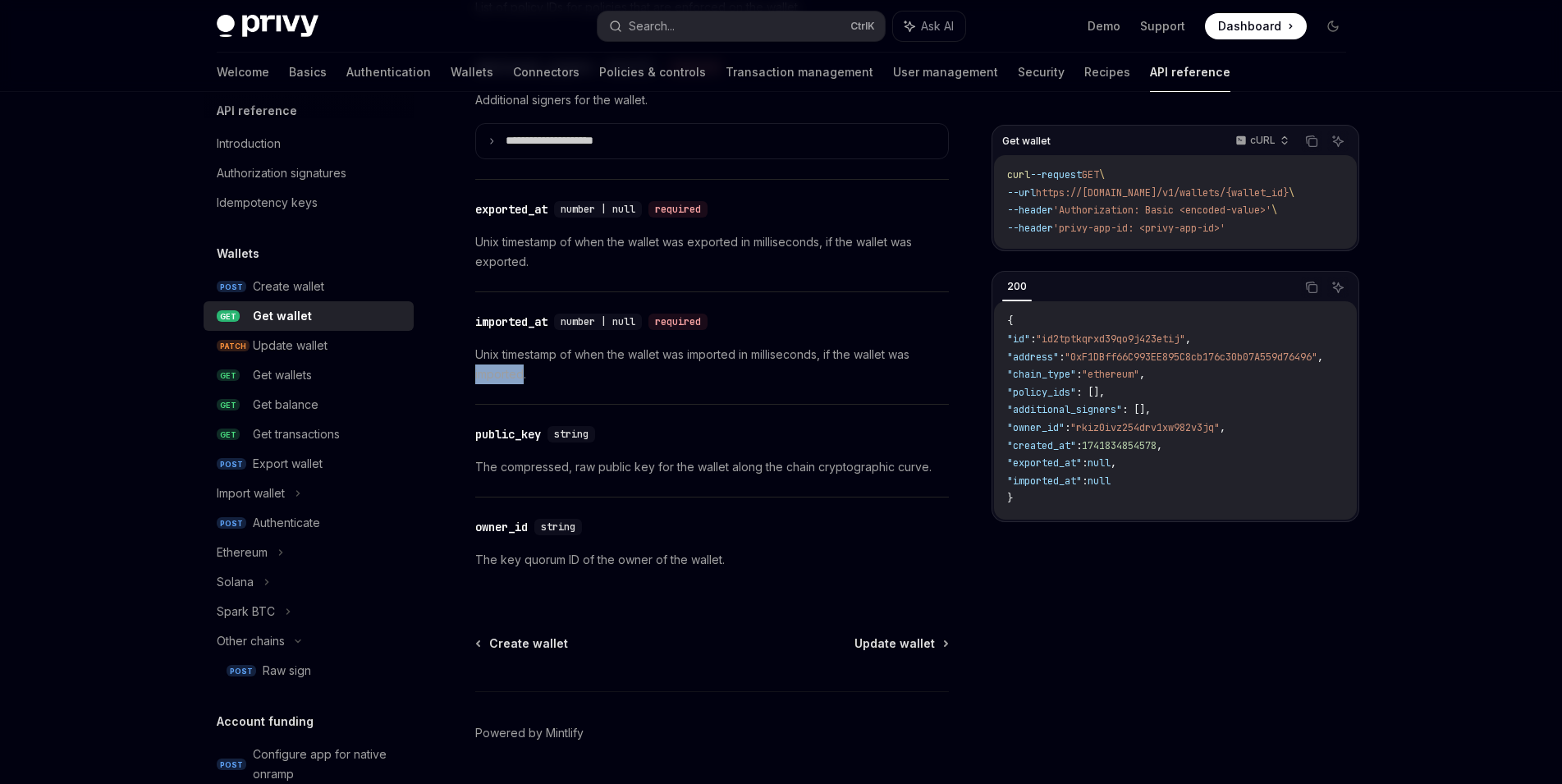
click at [508, 386] on div "​ imported_at number | null required Unix timestamp of when the wallet was impo…" at bounding box center [713, 348] width 474 height 112
drag, startPoint x: 551, startPoint y: 441, endPoint x: 480, endPoint y: 439, distance: 71.0
click at [480, 439] on div "​ public_key string" at bounding box center [538, 434] width 127 height 16
copy div "public_key"
